Goal: Task Accomplishment & Management: Manage account settings

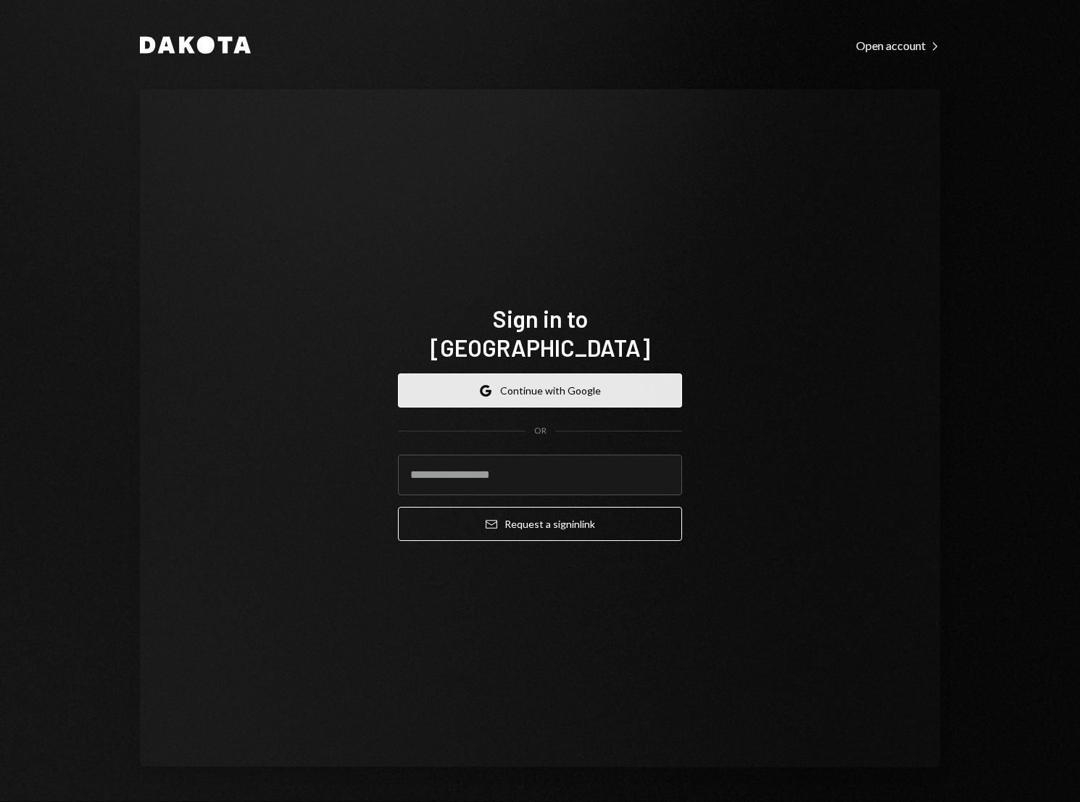
click at [616, 373] on button "Google Continue with Google" at bounding box center [540, 390] width 284 height 34
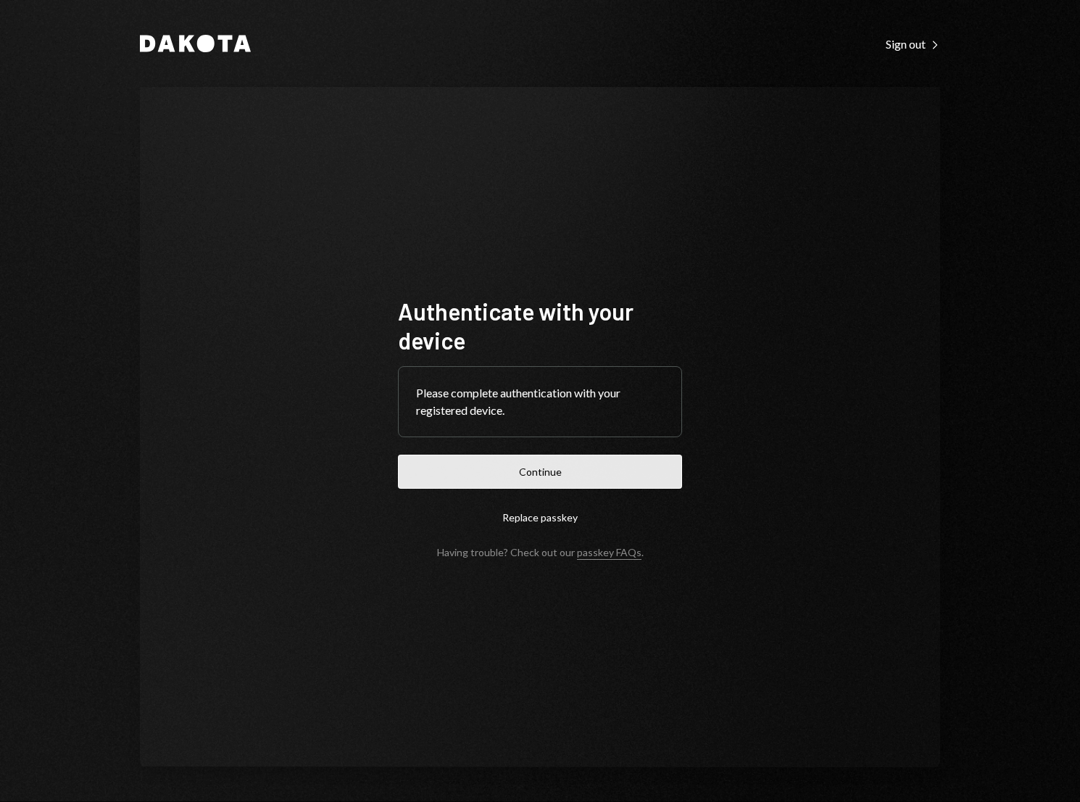
click at [575, 462] on button "Continue" at bounding box center [540, 472] width 284 height 34
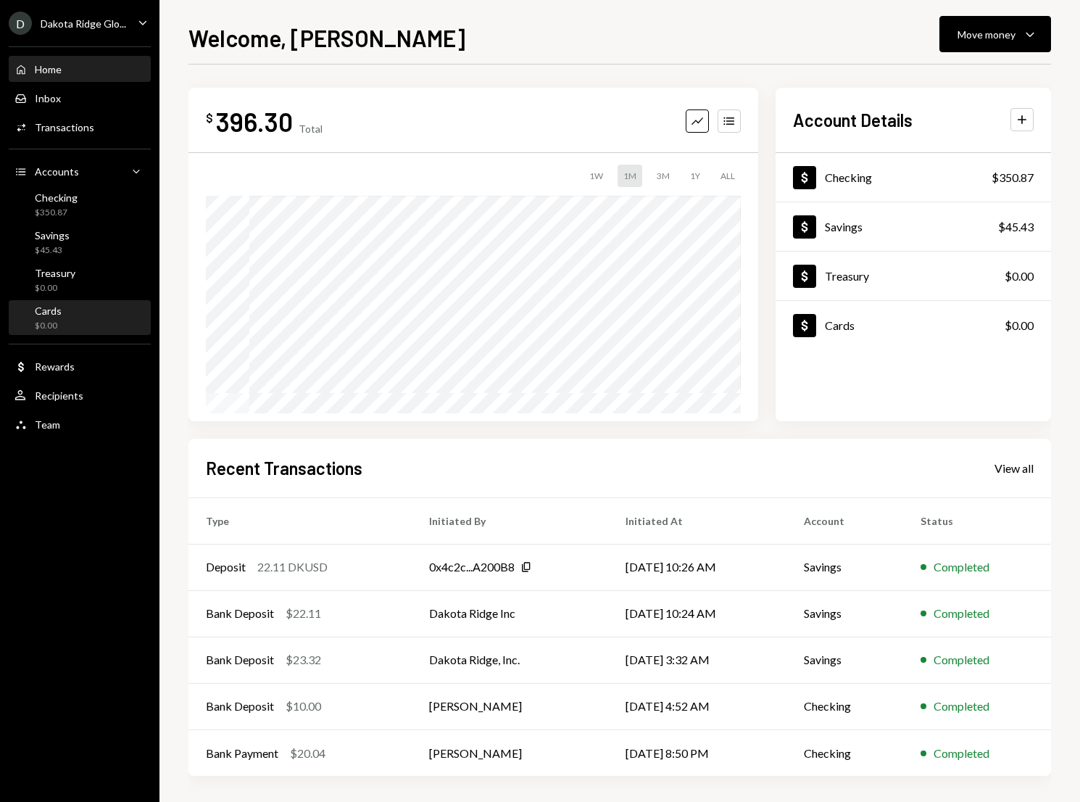
click at [93, 312] on div "Cards $0.00" at bounding box center [79, 318] width 130 height 28
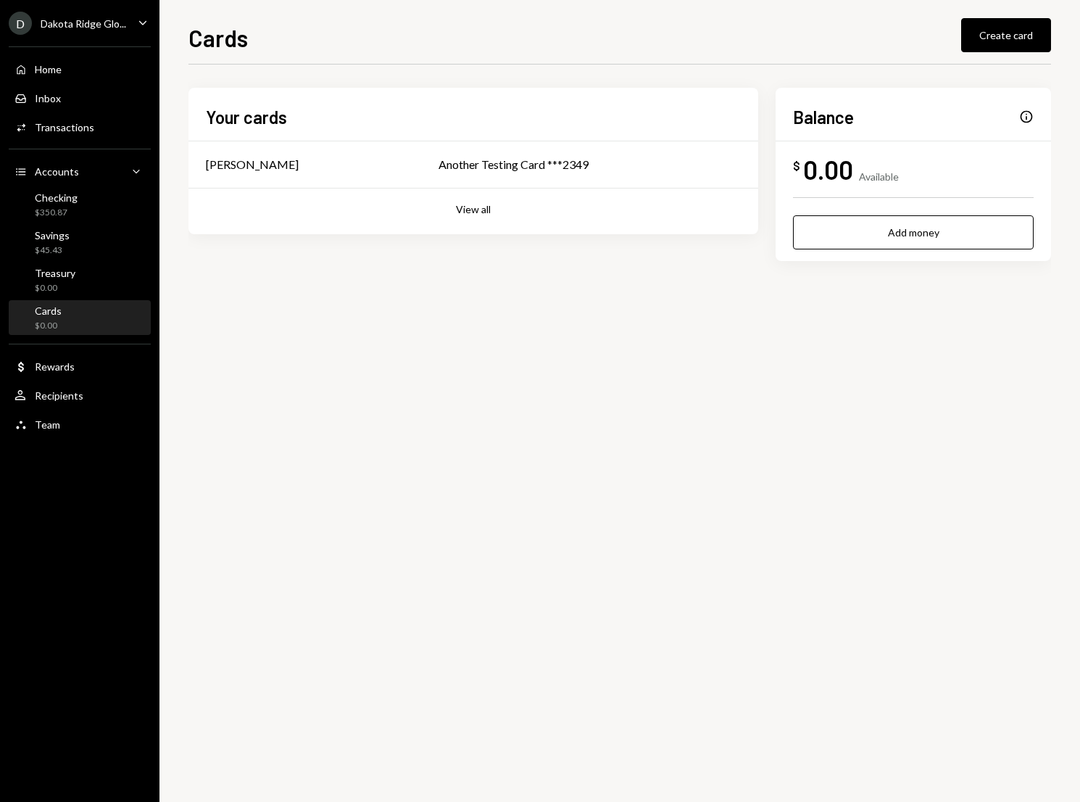
click at [99, 22] on div "Dakota Ridge Glo..." at bounding box center [84, 23] width 86 height 12
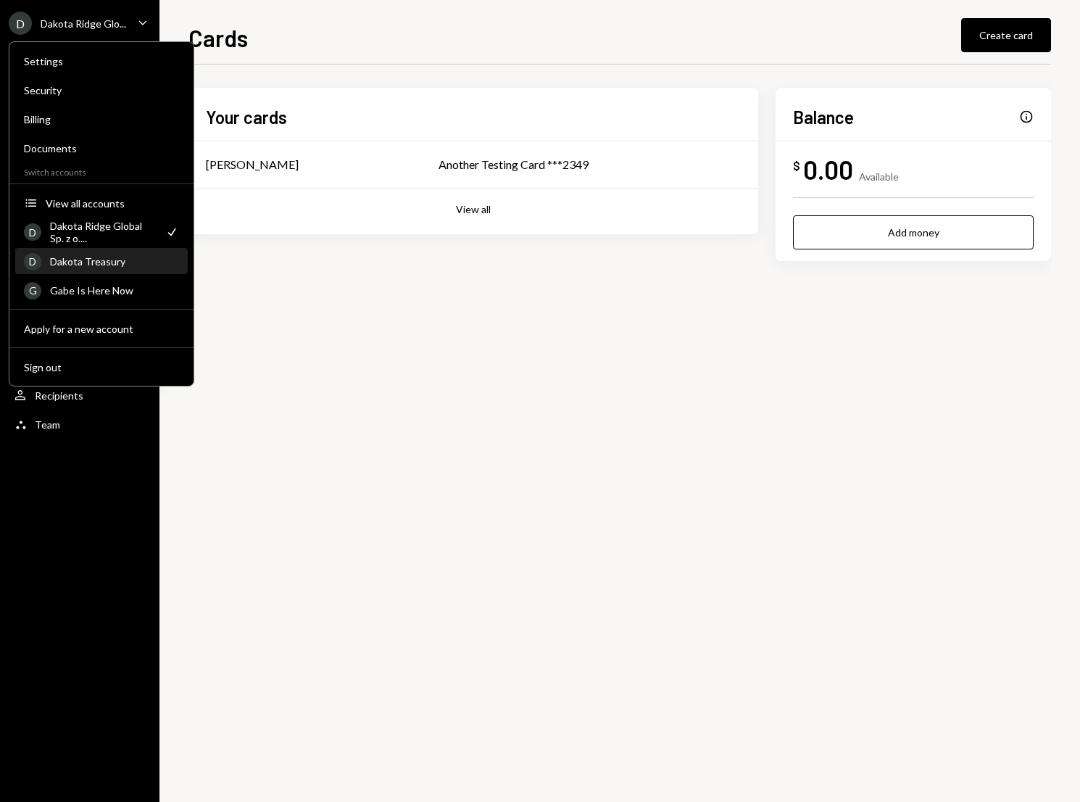
click at [112, 266] on div "Dakota Treasury" at bounding box center [114, 261] width 129 height 12
